Goal: Check status

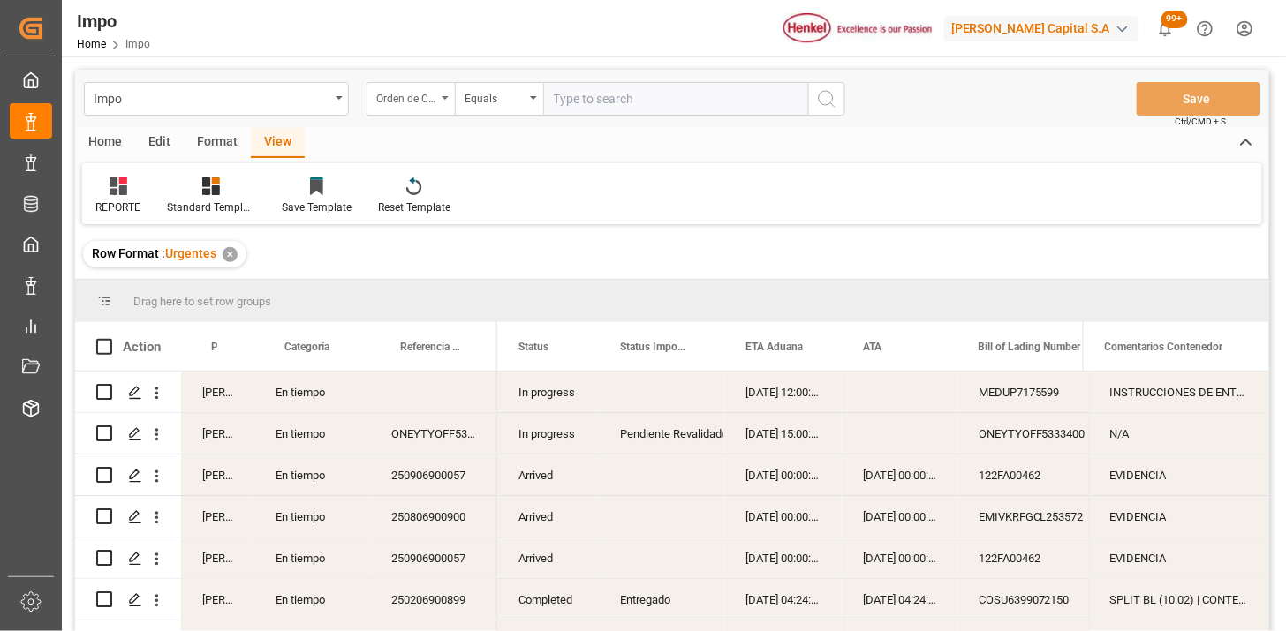
click at [427, 95] on div "Orden de Compra drv" at bounding box center [406, 97] width 60 height 20
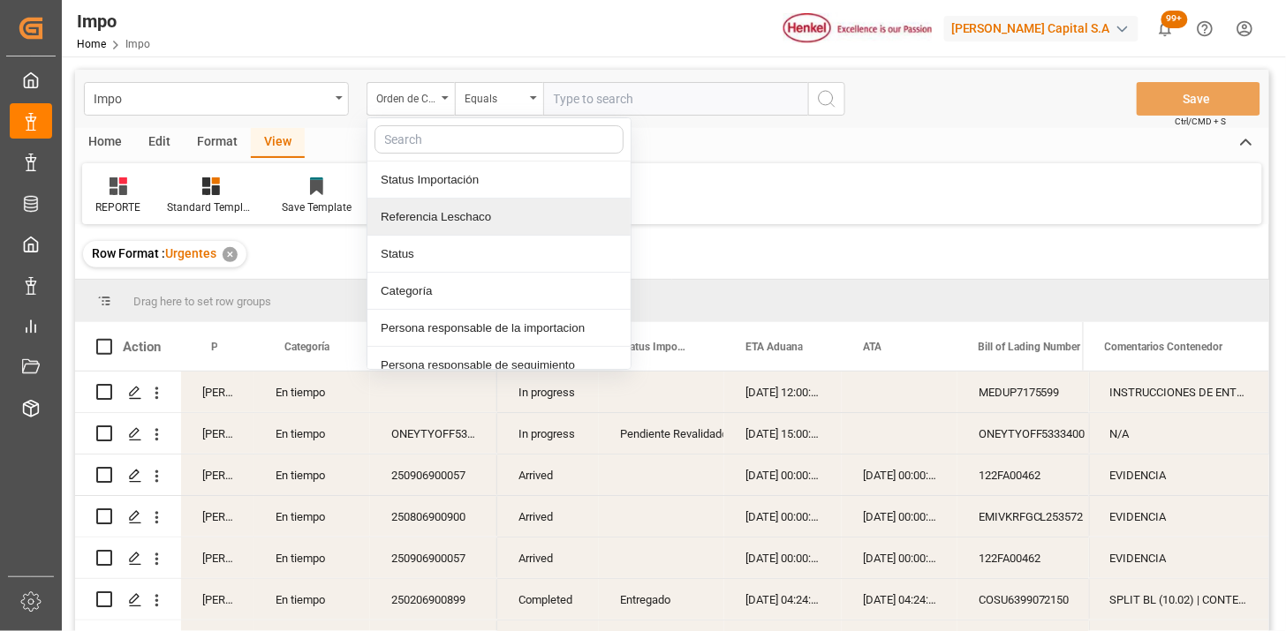
click at [495, 209] on div "Referencia Leschaco" at bounding box center [498, 217] width 263 height 37
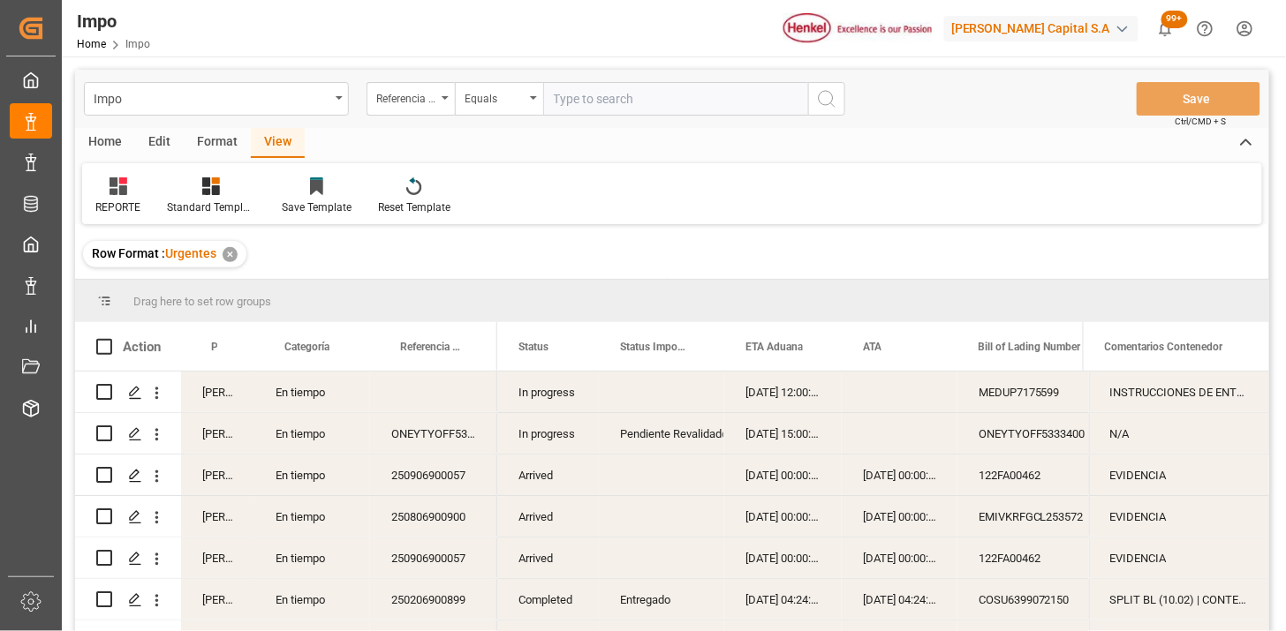
click at [589, 102] on input "text" at bounding box center [675, 99] width 265 height 34
paste input "250906900632"
type input "250906900632"
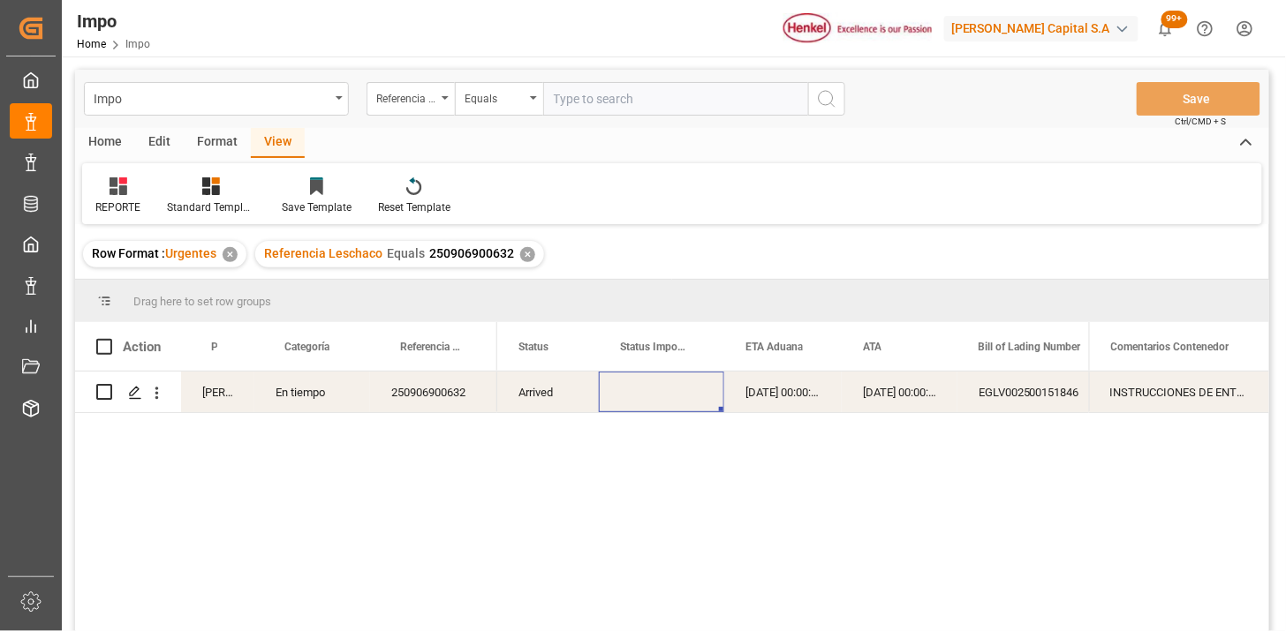
click at [672, 389] on div "Press SPACE to select this row." at bounding box center [661, 392] width 125 height 41
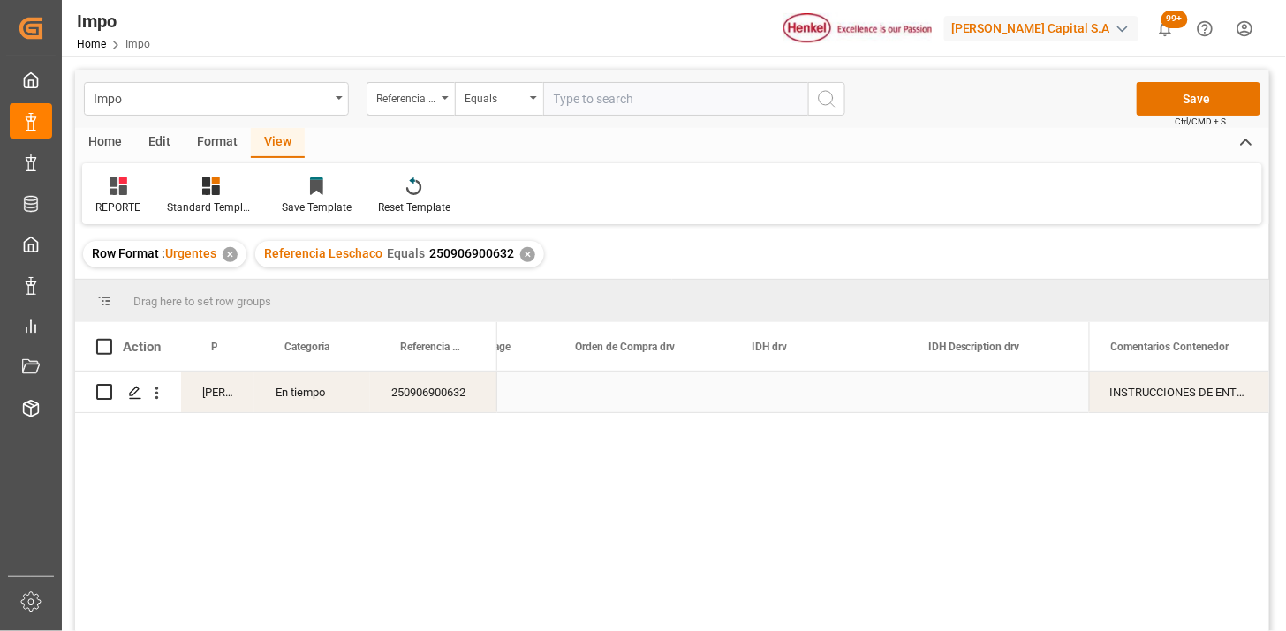
scroll to position [0, 4512]
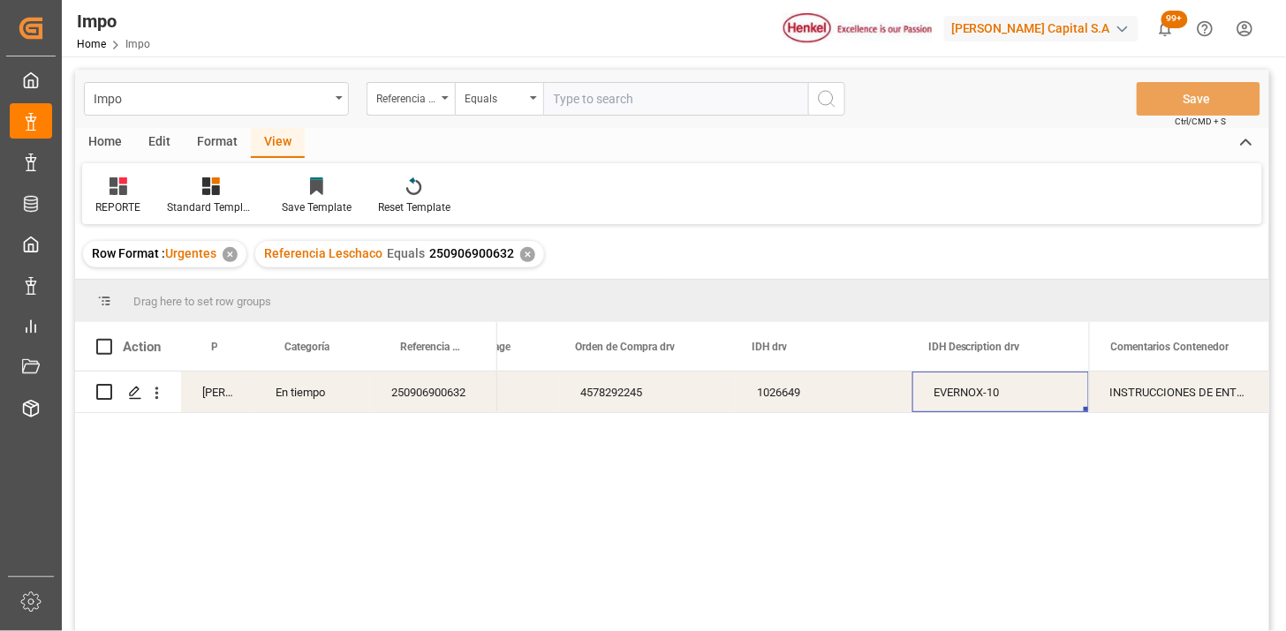
click at [597, 113] on input "text" at bounding box center [675, 99] width 265 height 34
paste input "250915080085"
type input "250915080085"
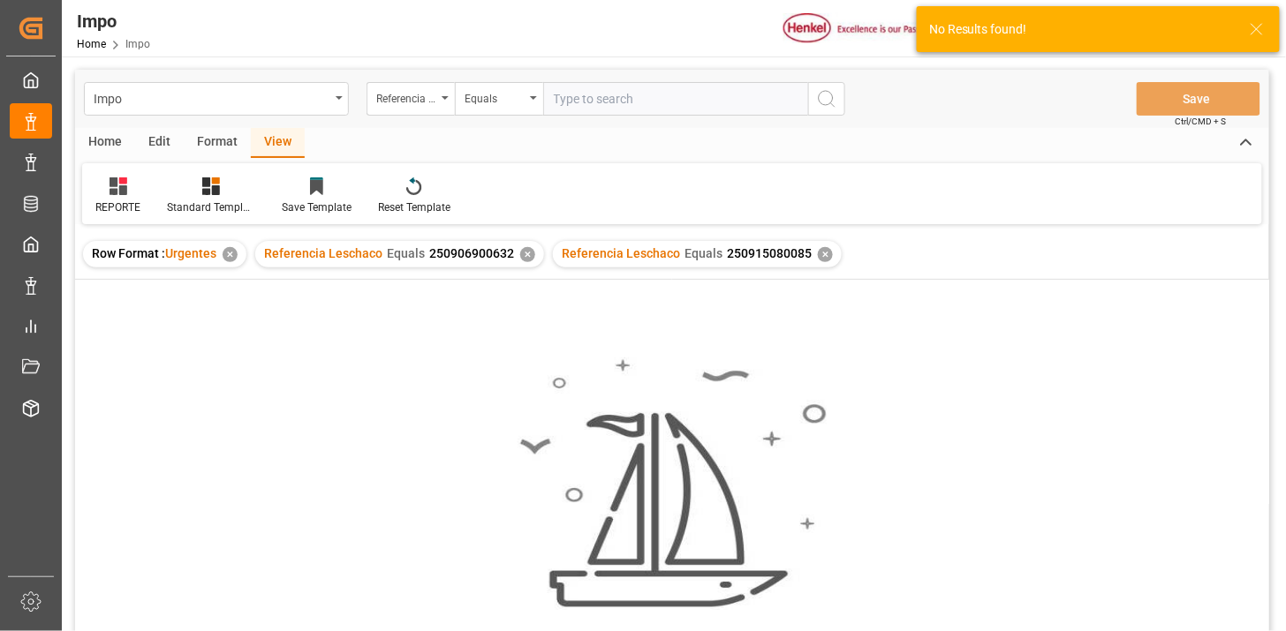
click at [522, 257] on div "✕" at bounding box center [527, 254] width 15 height 15
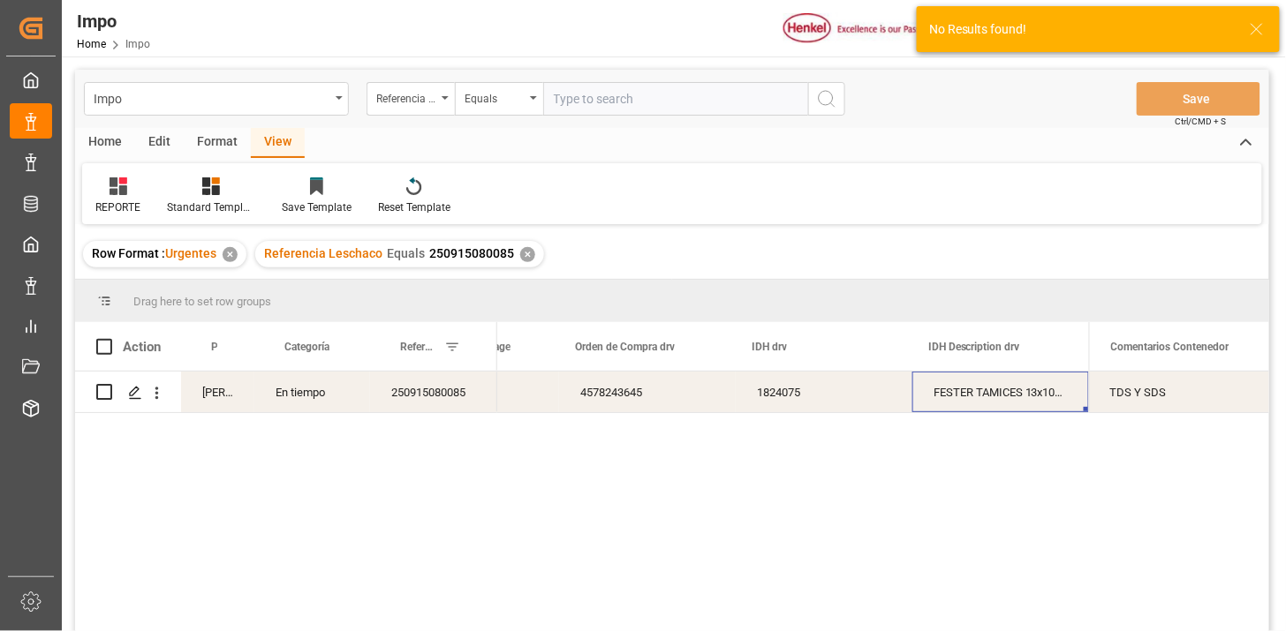
click at [775, 402] on div "1824075" at bounding box center [824, 392] width 177 height 41
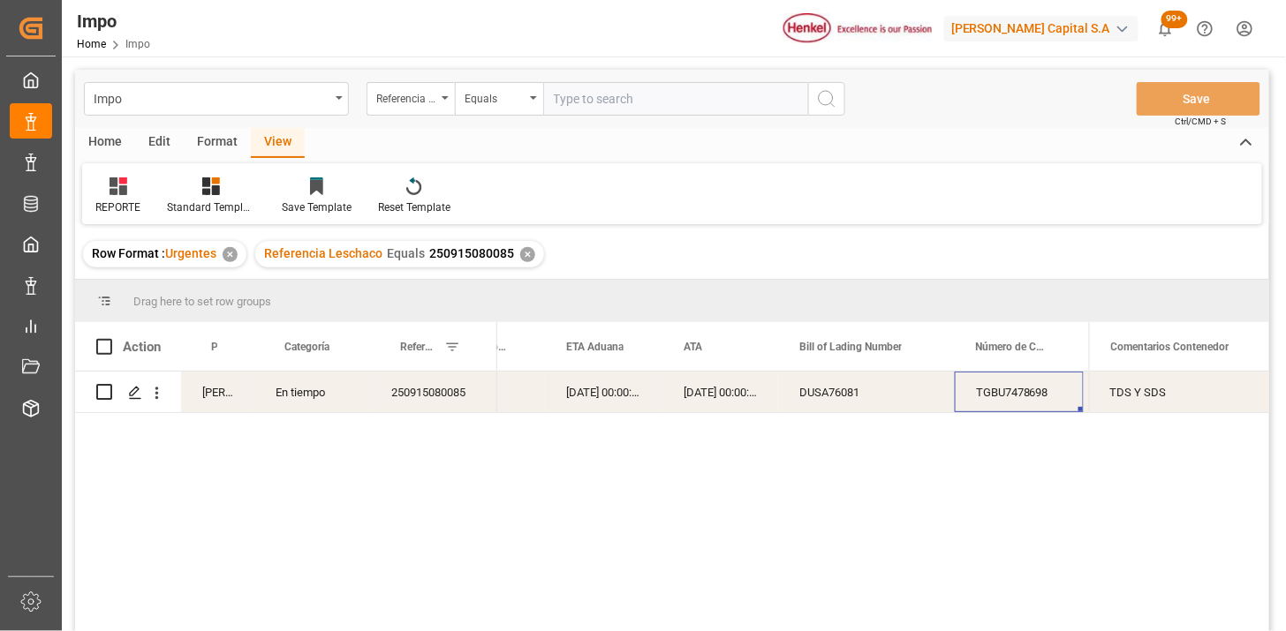
click at [704, 99] on input "text" at bounding box center [675, 99] width 265 height 34
paste input "250806900721"
type input "250806900721"
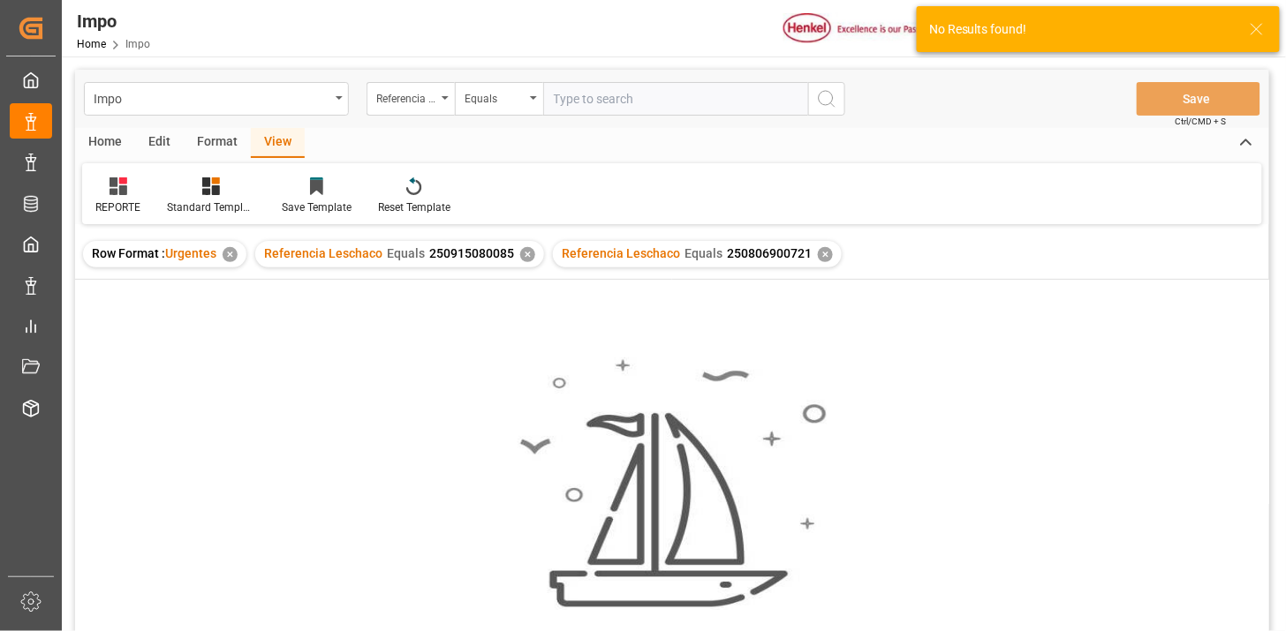
click at [527, 253] on div "✕" at bounding box center [527, 254] width 15 height 15
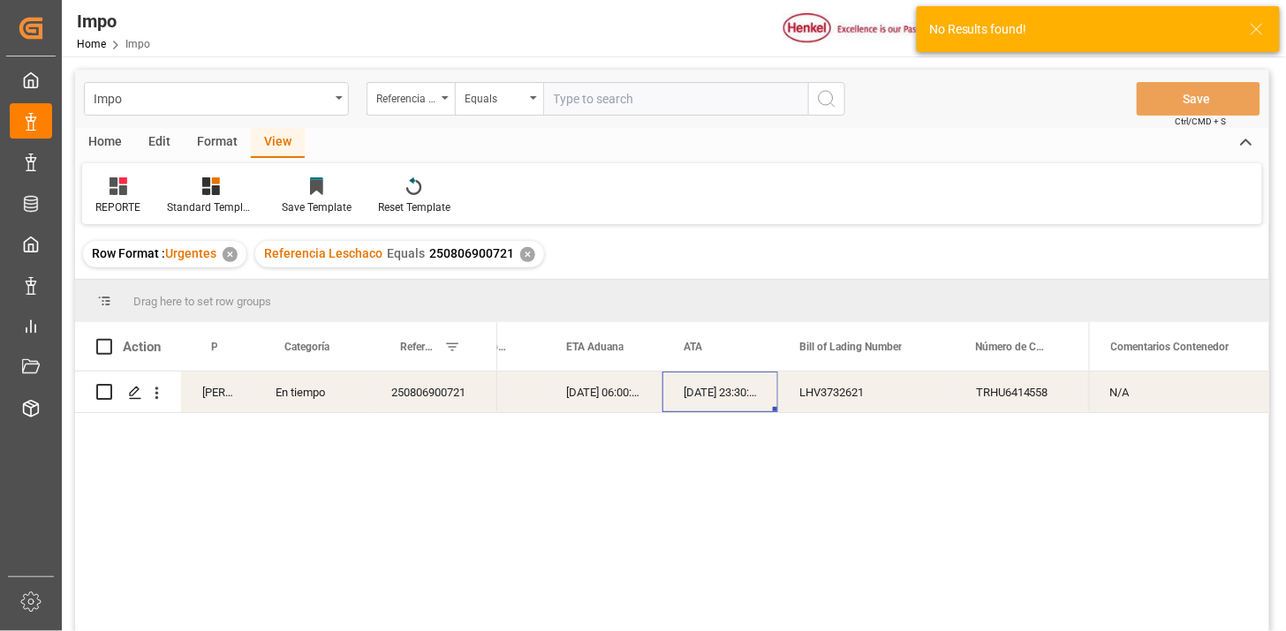
click at [774, 402] on div "[DATE] 23:30:00" at bounding box center [720, 392] width 116 height 41
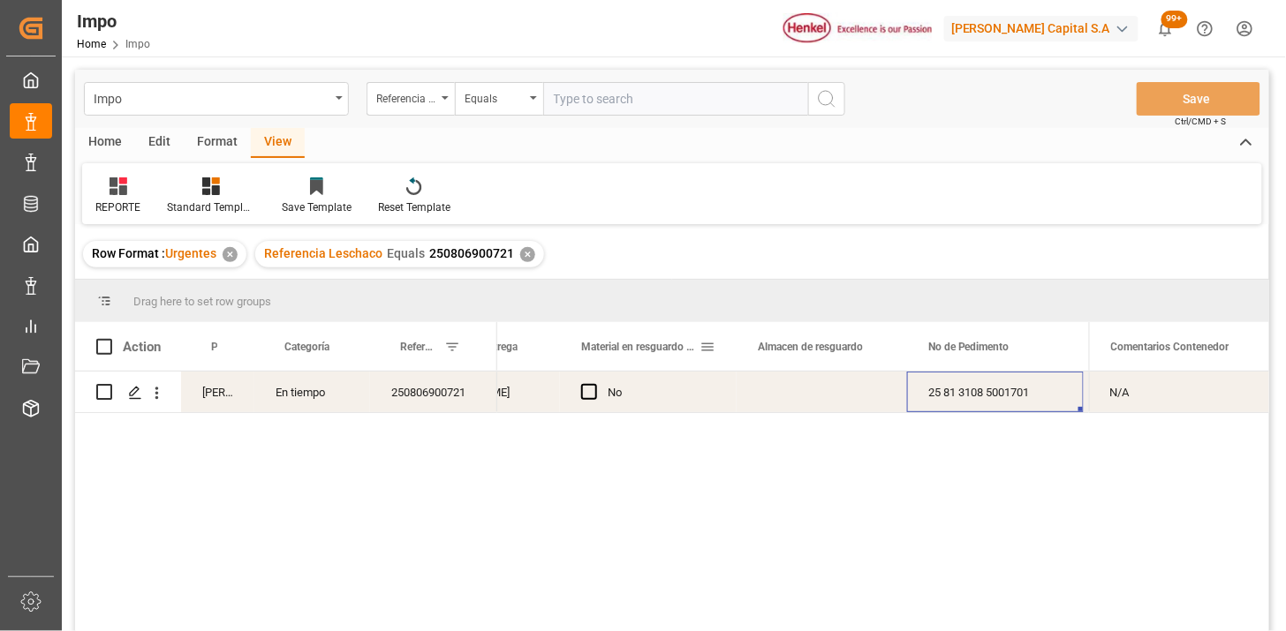
scroll to position [0, 1004]
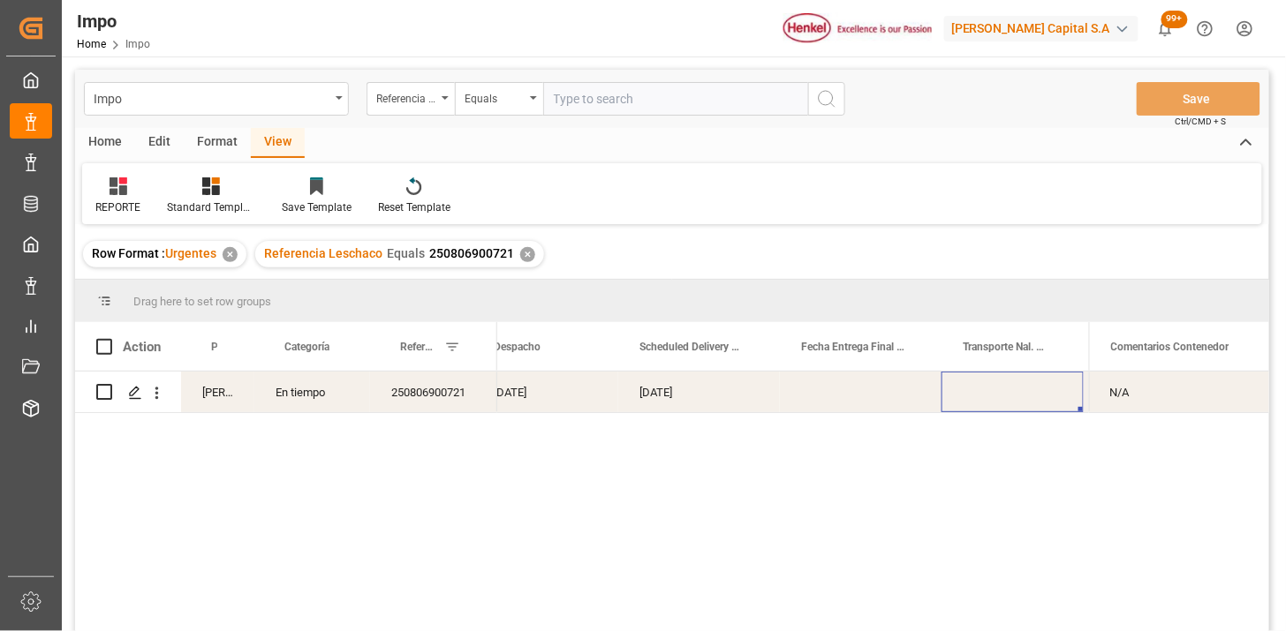
click at [700, 108] on input "text" at bounding box center [675, 99] width 265 height 34
paste input "250915080078"
type input "250915080078"
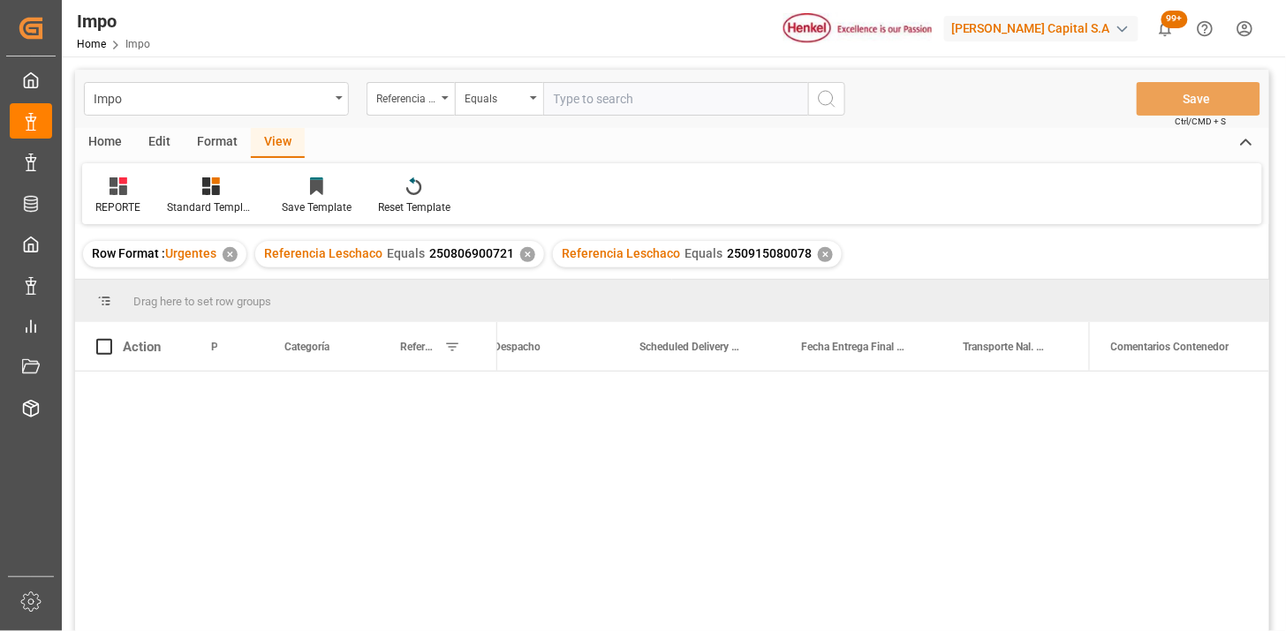
click at [520, 253] on div "✕" at bounding box center [527, 254] width 15 height 15
